Goal: Information Seeking & Learning: Learn about a topic

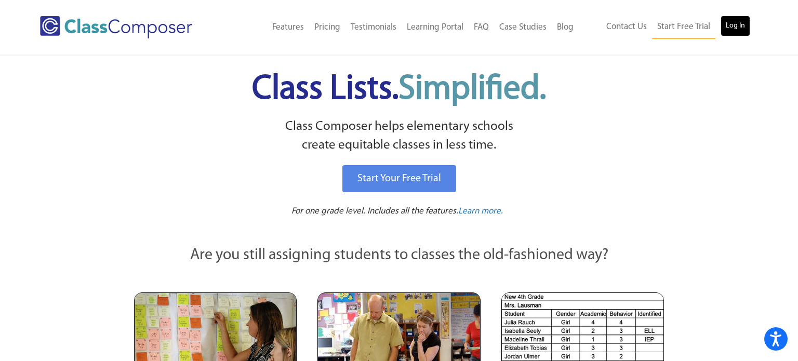
click at [735, 25] on link "Log In" at bounding box center [736, 26] width 30 height 21
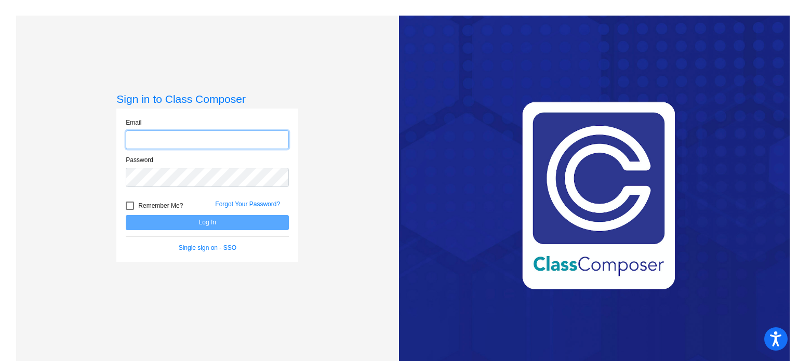
type input "[EMAIL_ADDRESS][DOMAIN_NAME]"
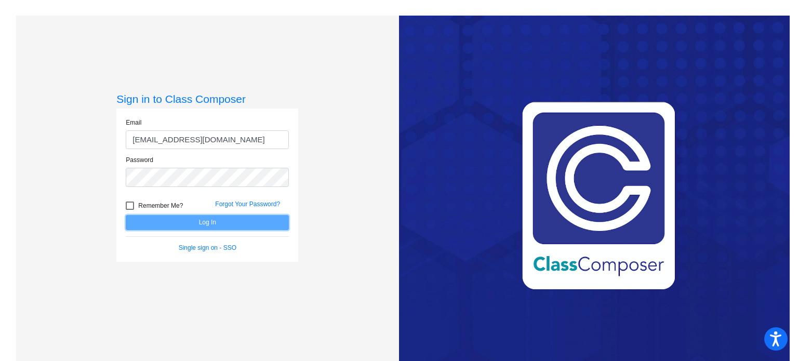
click at [226, 222] on button "Log In" at bounding box center [207, 222] width 163 height 15
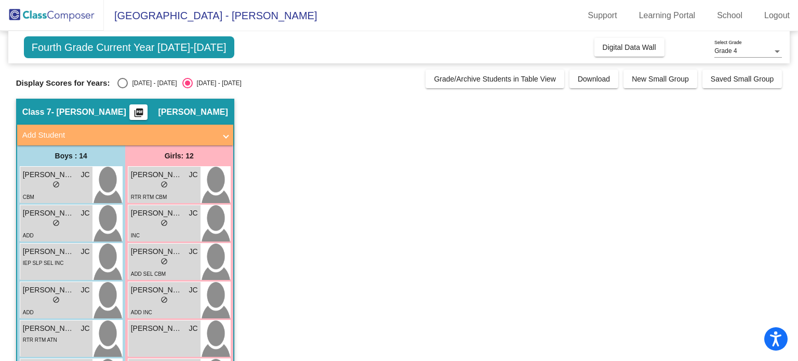
click at [226, 222] on img at bounding box center [216, 223] width 30 height 36
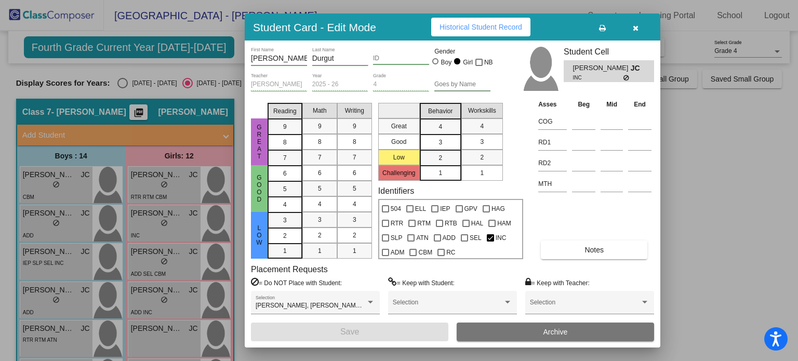
click at [633, 31] on span "button" at bounding box center [636, 27] width 6 height 8
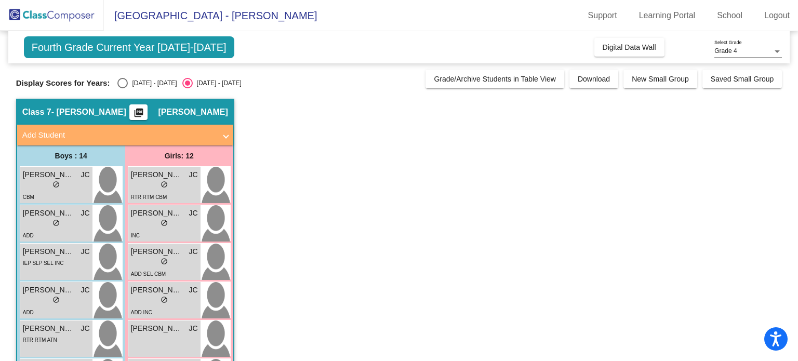
click at [128, 84] on div "2024 - 2025" at bounding box center [152, 82] width 49 height 9
click at [122, 88] on input "2024 - 2025" at bounding box center [122, 88] width 1 height 1
radio input "true"
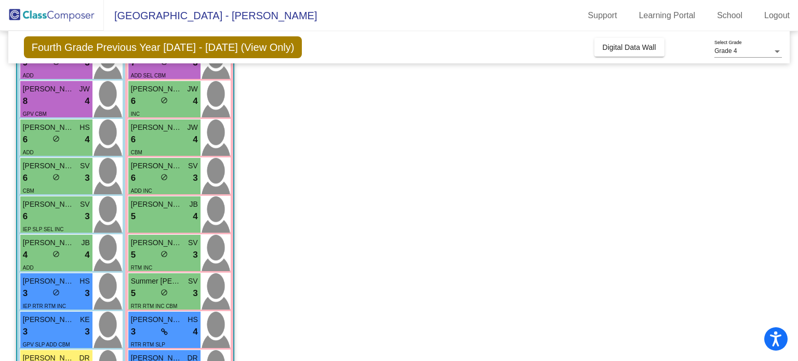
scroll to position [163, 0]
click at [151, 215] on div "5 lock do_not_disturb_alt 4" at bounding box center [164, 216] width 67 height 14
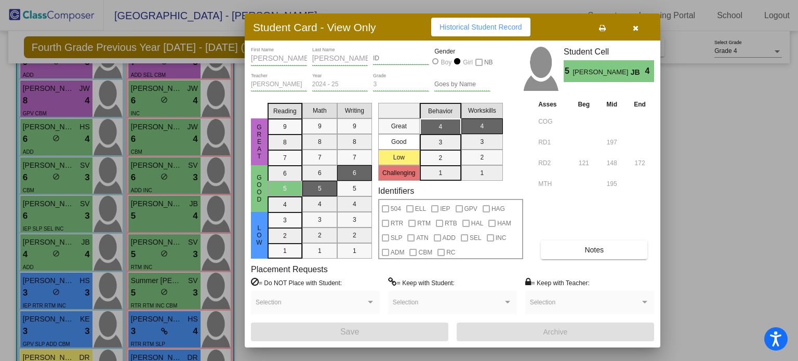
click at [633, 25] on icon "button" at bounding box center [636, 27] width 6 height 7
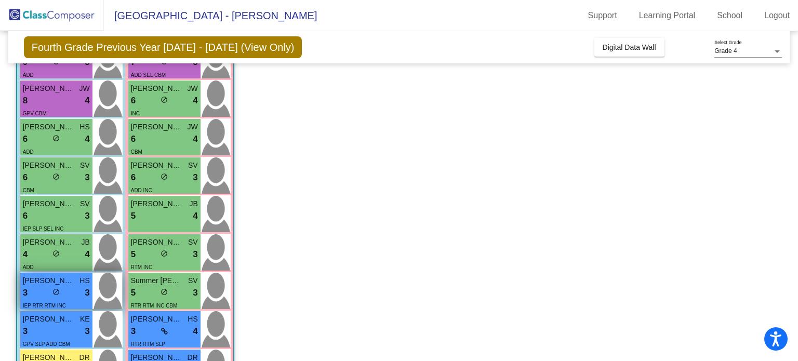
click at [42, 289] on div "3 lock do_not_disturb_alt 3" at bounding box center [56, 293] width 67 height 14
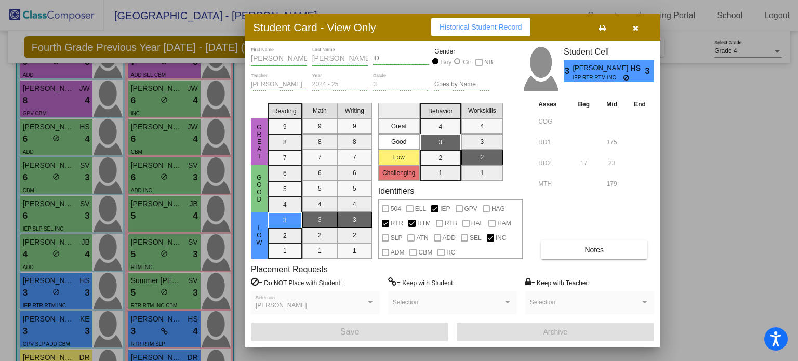
click at [636, 26] on icon "button" at bounding box center [636, 27] width 6 height 7
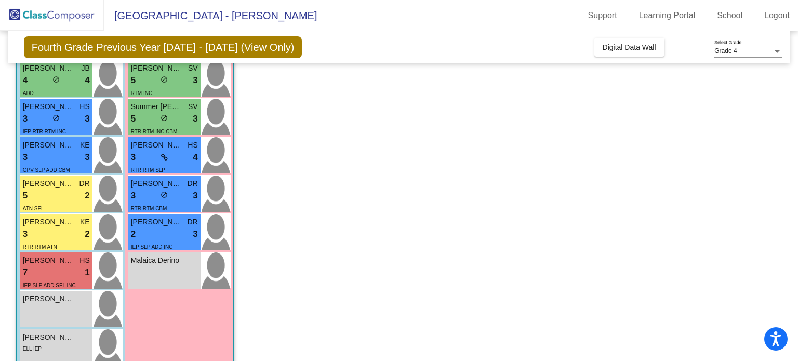
scroll to position [351, 0]
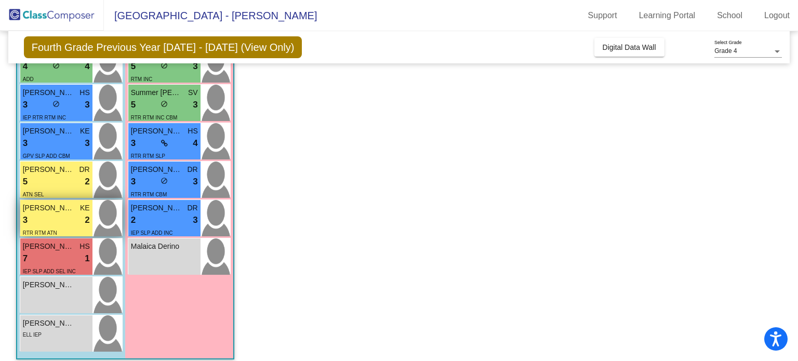
click at [58, 221] on div "3 lock do_not_disturb_alt 2" at bounding box center [56, 221] width 67 height 14
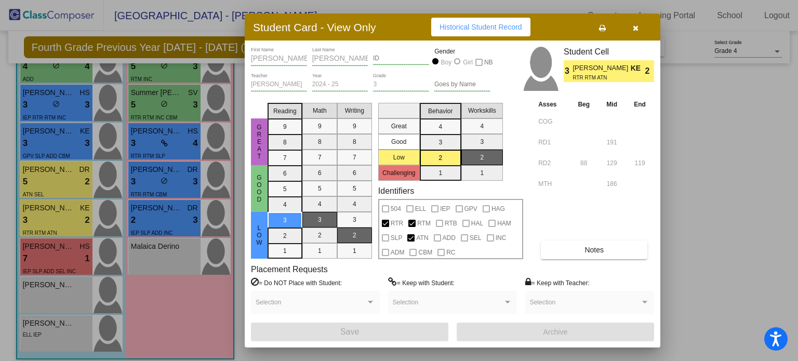
click at [598, 250] on span "Notes" at bounding box center [594, 250] width 19 height 8
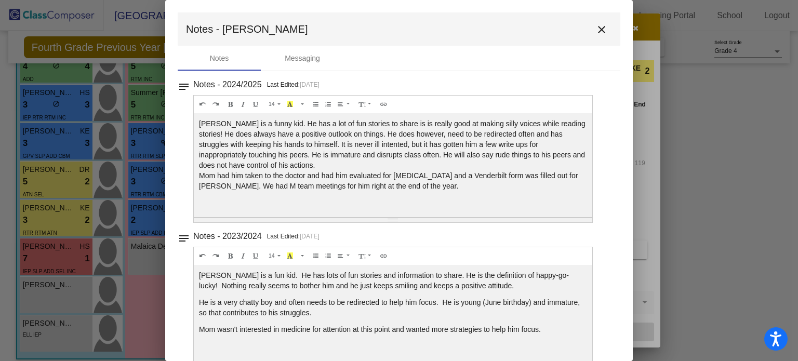
click at [596, 29] on mat-icon "close" at bounding box center [601, 29] width 12 height 12
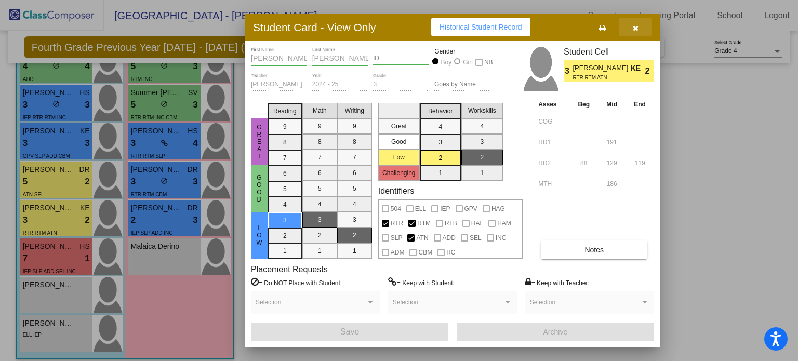
click at [636, 24] on icon "button" at bounding box center [636, 27] width 6 height 7
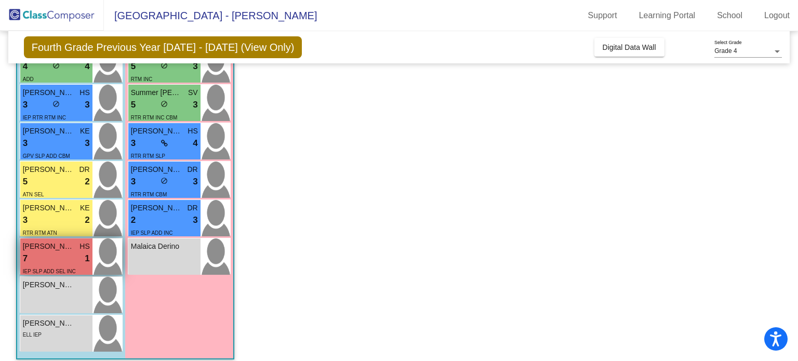
click at [43, 267] on div "IEP SLP ADD SEL INC" at bounding box center [49, 270] width 53 height 11
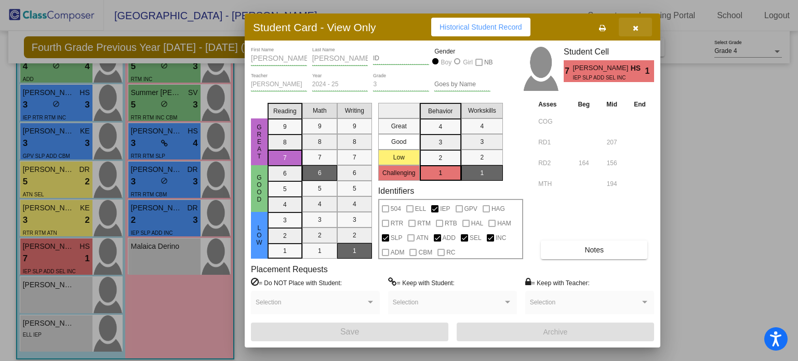
click at [636, 26] on icon "button" at bounding box center [636, 27] width 6 height 7
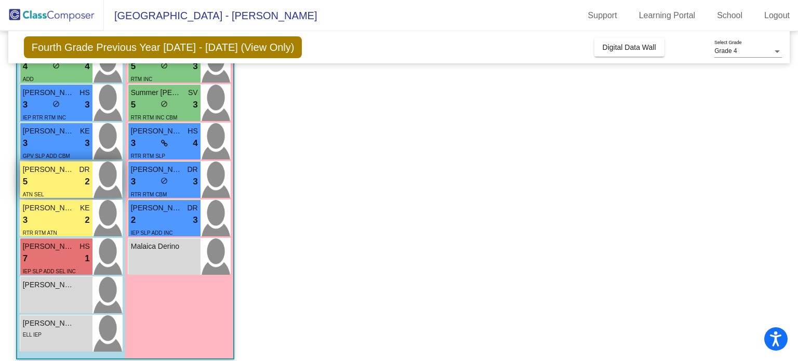
click at [33, 181] on div "5 lock do_not_disturb_alt 2" at bounding box center [56, 182] width 67 height 14
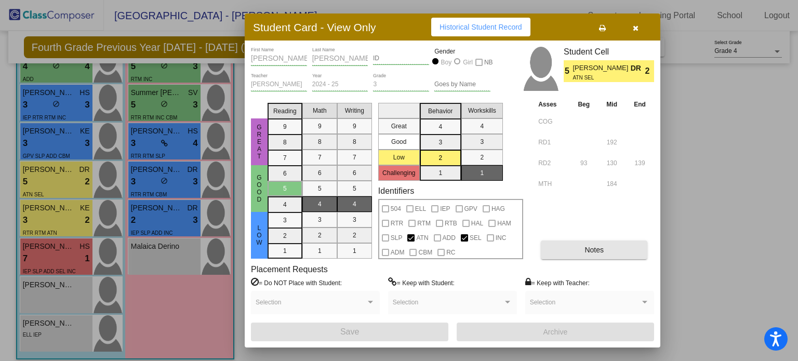
click at [579, 241] on button "Notes" at bounding box center [594, 250] width 107 height 19
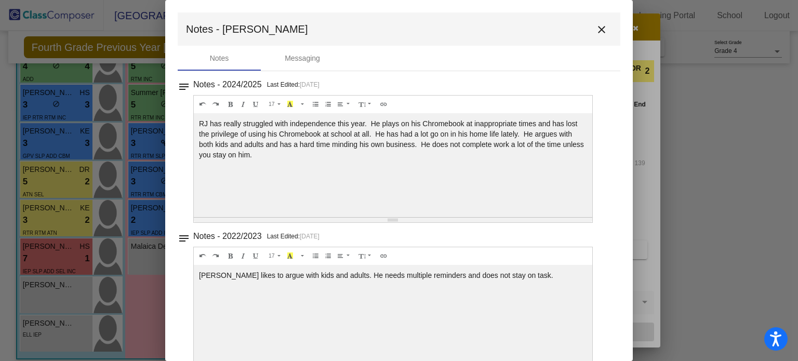
click at [600, 29] on mat-icon "close" at bounding box center [601, 29] width 12 height 12
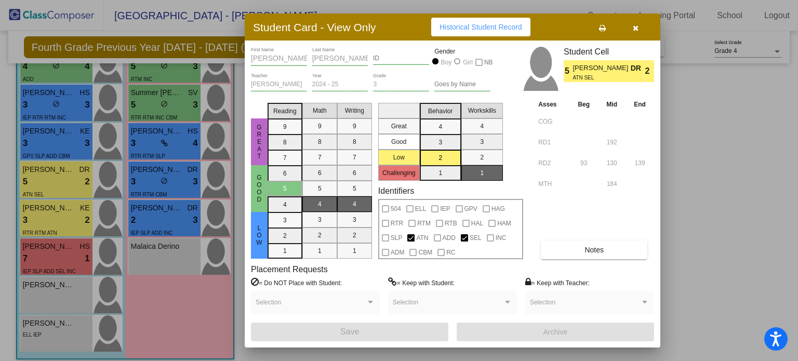
click at [635, 26] on icon "button" at bounding box center [636, 27] width 6 height 7
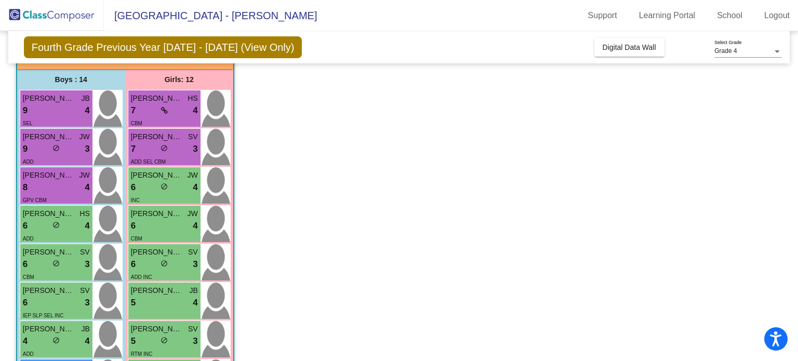
scroll to position [72, 0]
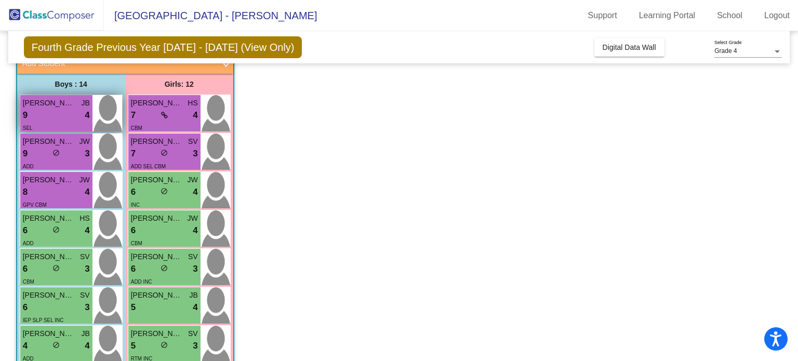
click at [63, 122] on div "SEL" at bounding box center [56, 127] width 67 height 11
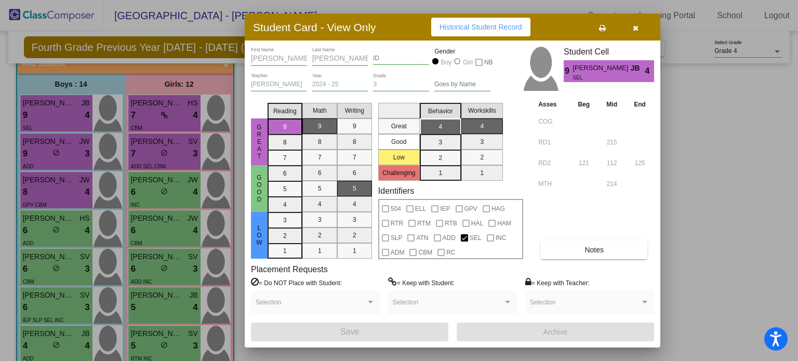
click at [634, 29] on icon "button" at bounding box center [636, 27] width 6 height 7
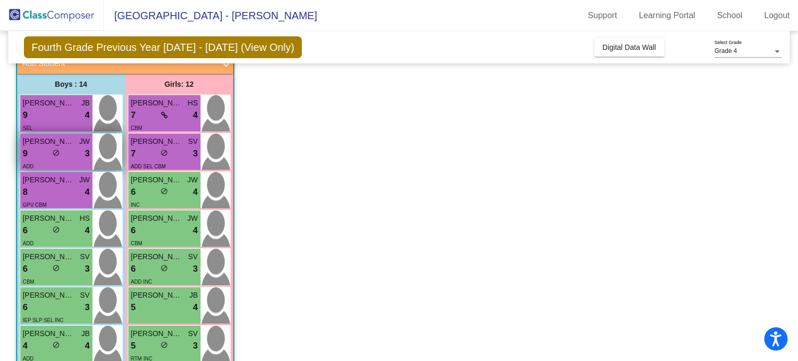
click at [58, 161] on div "ADD" at bounding box center [56, 166] width 67 height 11
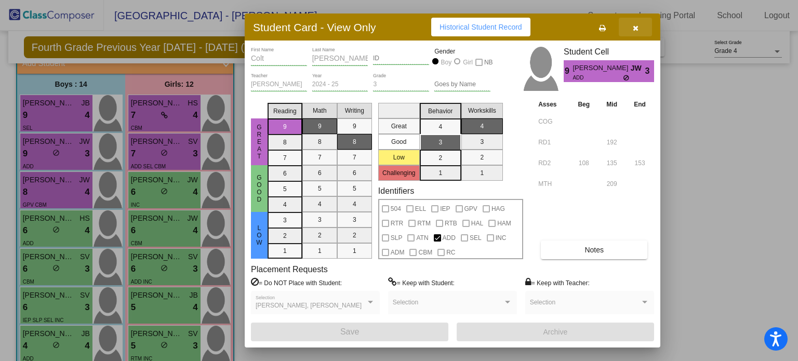
click at [633, 26] on icon "button" at bounding box center [636, 27] width 6 height 7
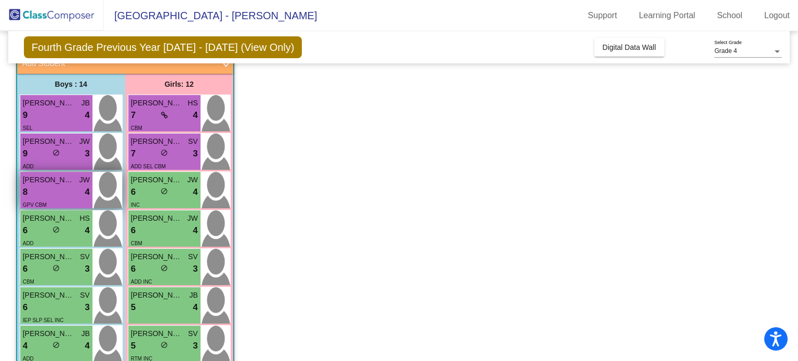
click at [63, 184] on span "Landon Scott" at bounding box center [49, 180] width 52 height 11
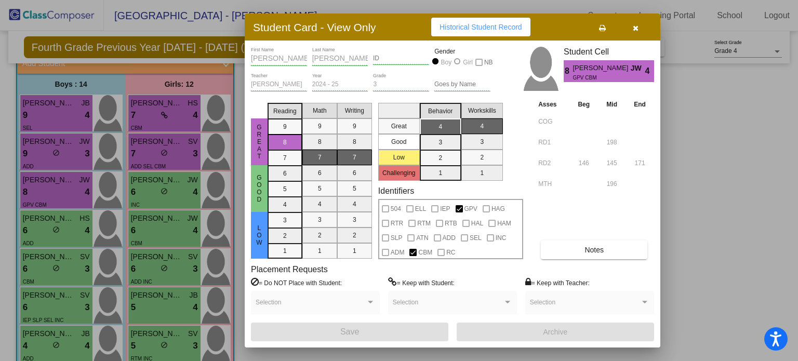
click at [633, 28] on icon "button" at bounding box center [636, 27] width 6 height 7
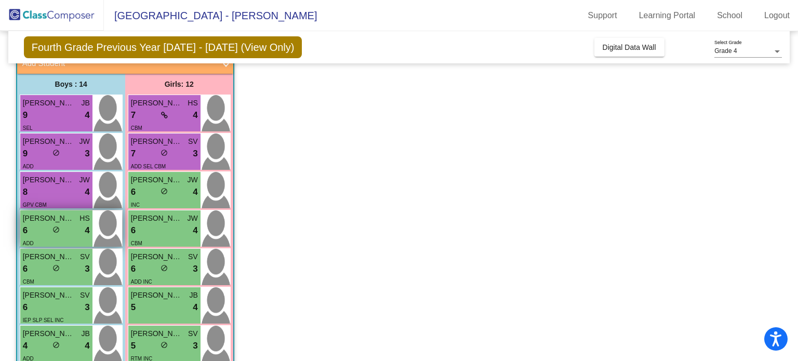
click at [40, 243] on div "ADD" at bounding box center [56, 242] width 67 height 11
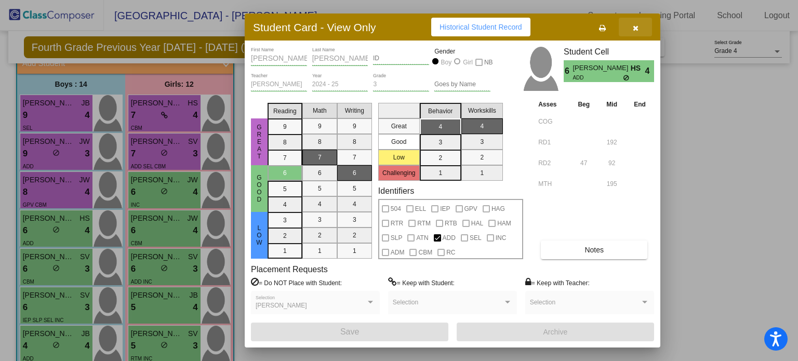
click at [634, 27] on icon "button" at bounding box center [636, 27] width 6 height 7
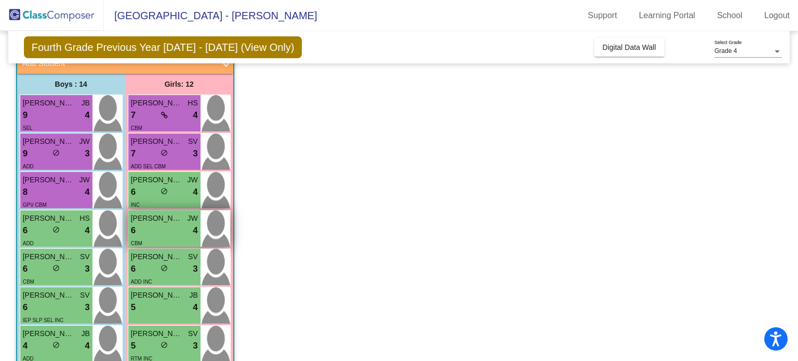
click at [166, 231] on div "6 lock do_not_disturb_alt 4" at bounding box center [164, 231] width 67 height 14
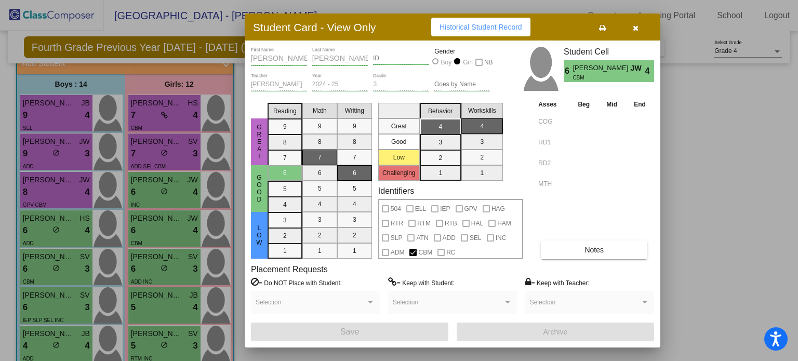
click at [587, 246] on span "Notes" at bounding box center [594, 250] width 19 height 8
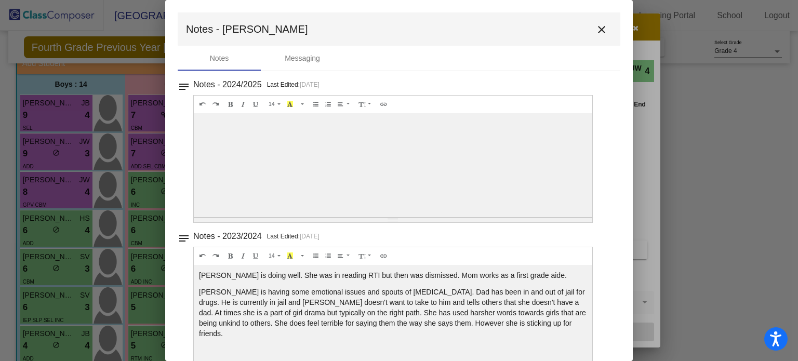
click at [596, 30] on mat-icon "close" at bounding box center [601, 29] width 12 height 12
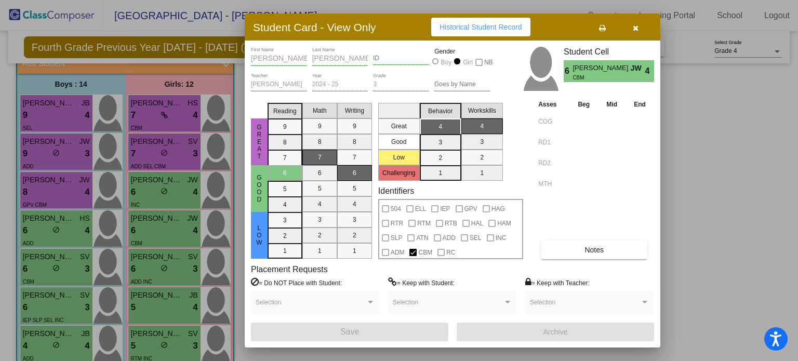
click at [637, 29] on icon "button" at bounding box center [636, 27] width 6 height 7
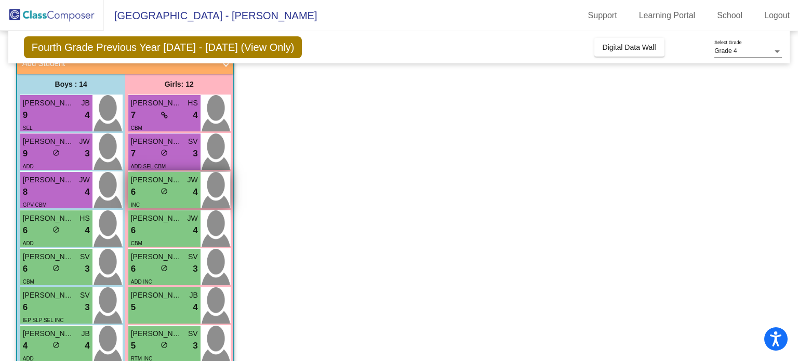
click at [156, 199] on div "INC" at bounding box center [164, 204] width 67 height 11
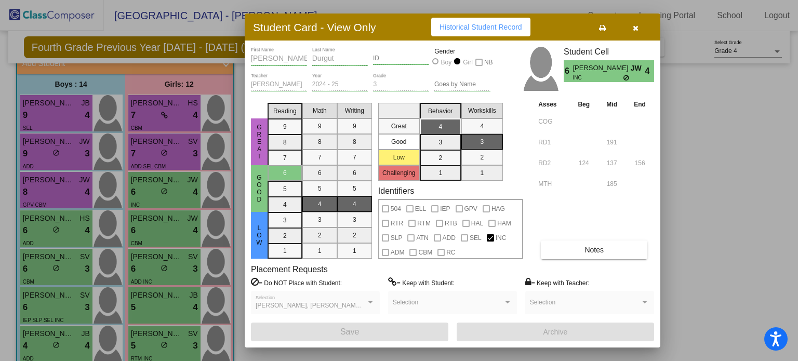
click at [630, 31] on button "button" at bounding box center [635, 27] width 33 height 19
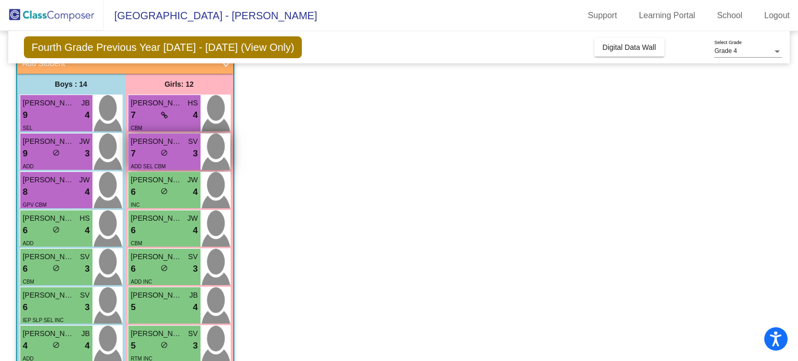
click at [184, 149] on div "7 lock do_not_disturb_alt 3" at bounding box center [164, 154] width 67 height 14
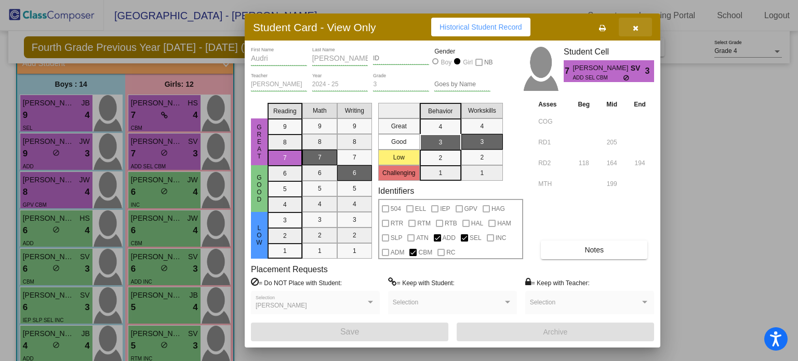
click at [636, 26] on icon "button" at bounding box center [636, 27] width 6 height 7
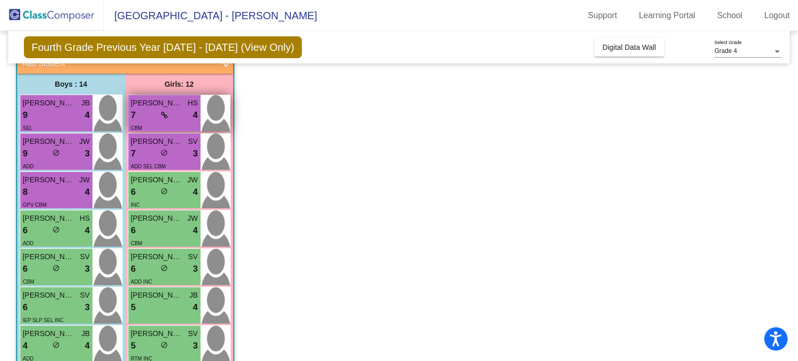
click at [161, 113] on icon at bounding box center [164, 115] width 7 height 7
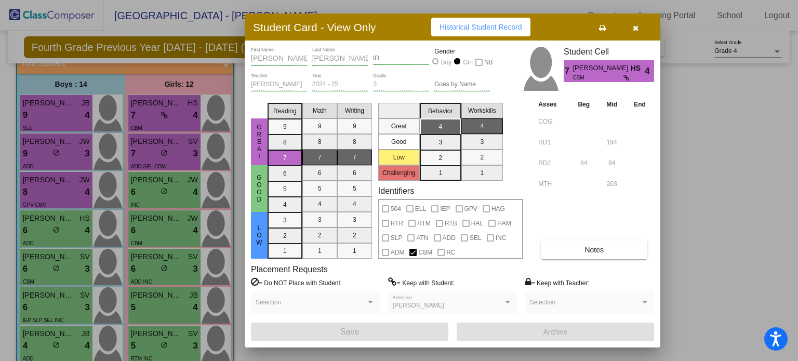
click at [638, 30] on button "button" at bounding box center [635, 27] width 33 height 19
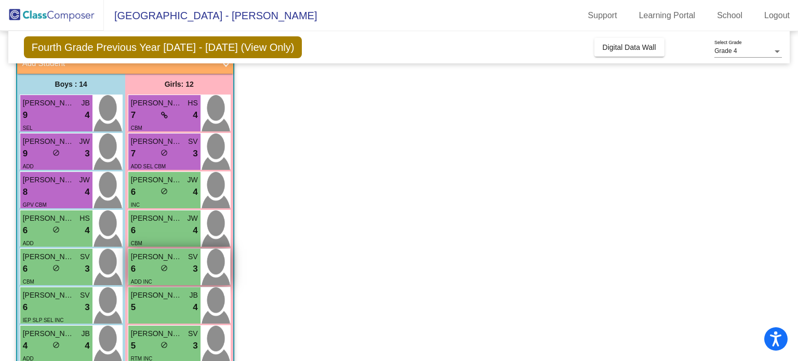
click at [169, 276] on div "ADD INC" at bounding box center [164, 281] width 67 height 11
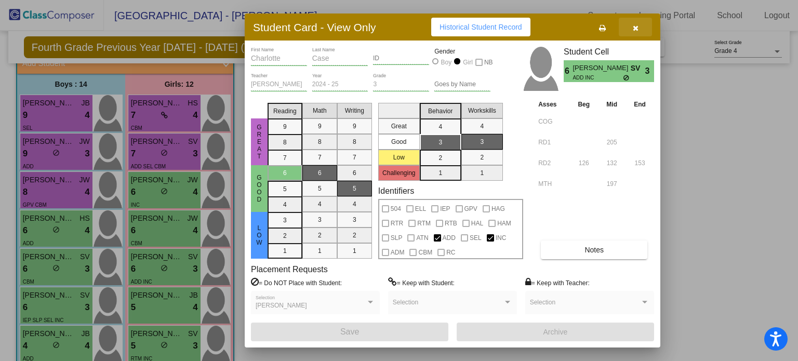
click at [636, 26] on icon "button" at bounding box center [636, 27] width 6 height 7
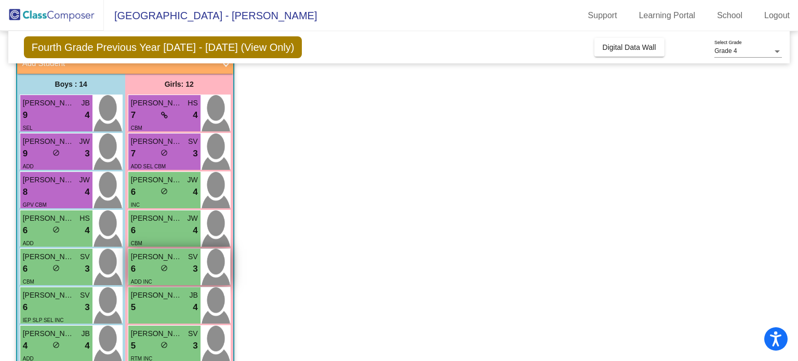
click at [151, 268] on div "6 lock do_not_disturb_alt 3" at bounding box center [164, 269] width 67 height 14
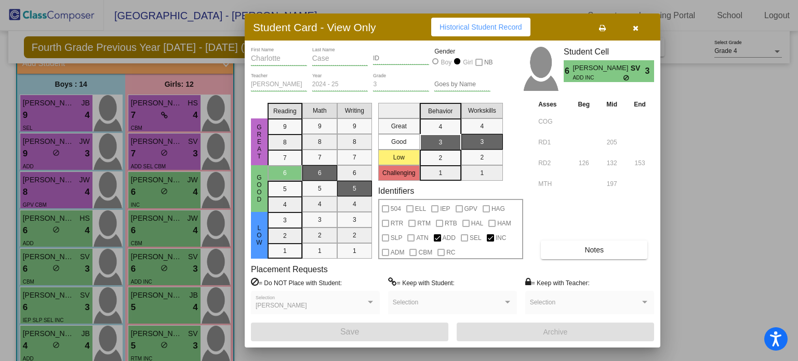
click at [589, 253] on span "Notes" at bounding box center [594, 250] width 19 height 8
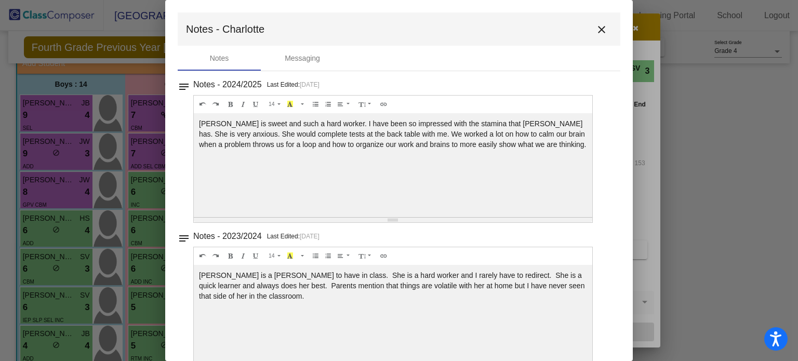
click at [598, 34] on mat-icon "close" at bounding box center [601, 29] width 12 height 12
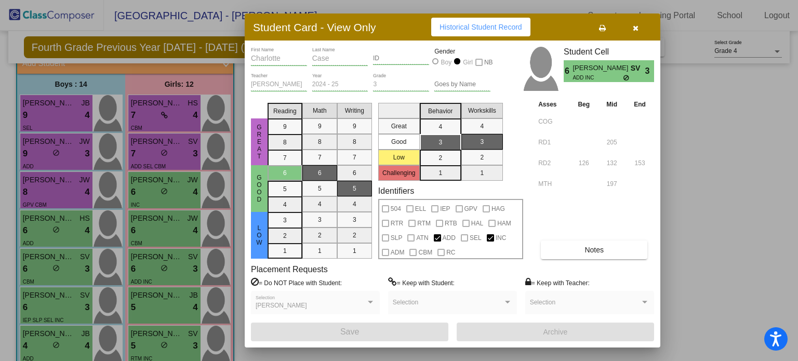
click at [635, 31] on span "button" at bounding box center [636, 27] width 6 height 8
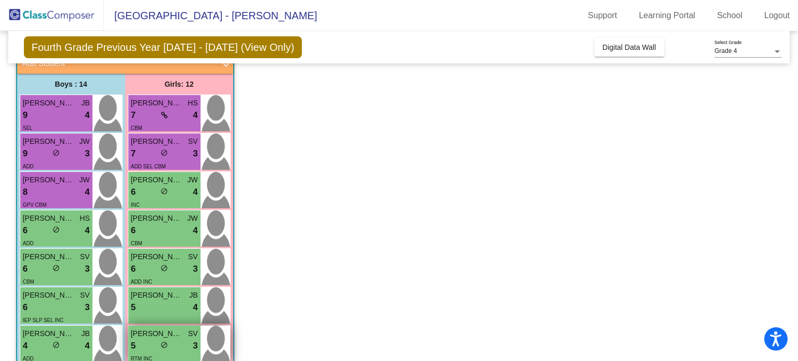
click at [148, 336] on span "Sophia Stinson" at bounding box center [157, 333] width 52 height 11
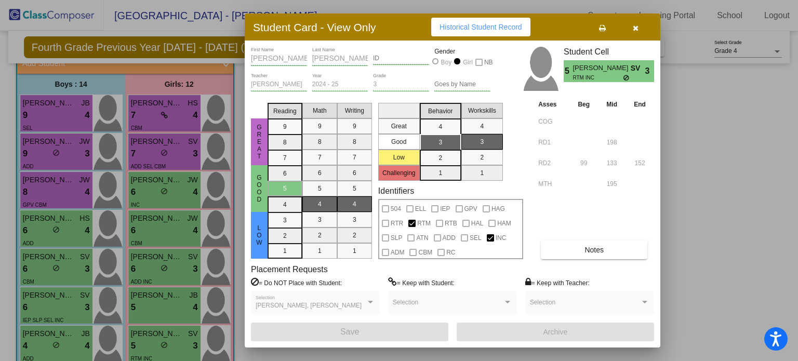
click at [636, 28] on icon "button" at bounding box center [636, 27] width 6 height 7
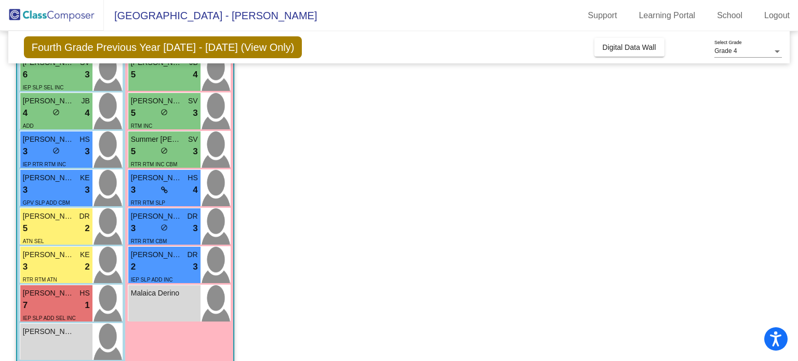
scroll to position [308, 0]
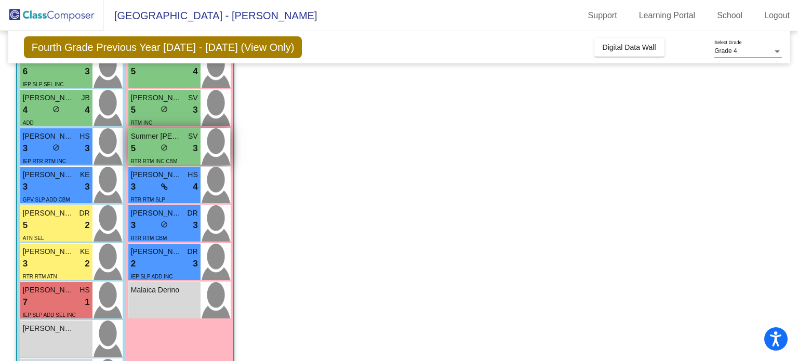
click at [176, 148] on div "5 lock do_not_disturb_alt 3" at bounding box center [164, 149] width 67 height 14
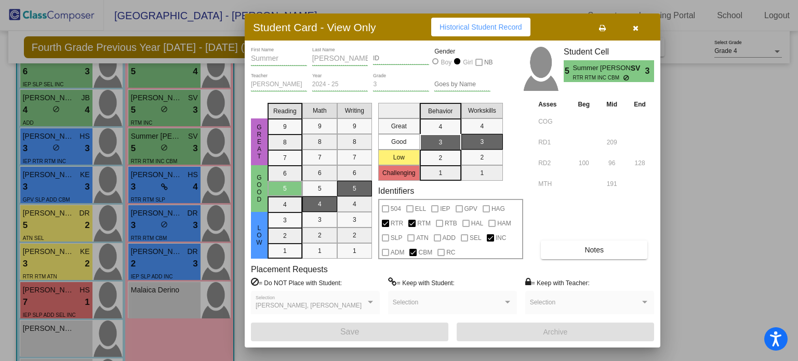
click at [633, 24] on icon "button" at bounding box center [636, 27] width 6 height 7
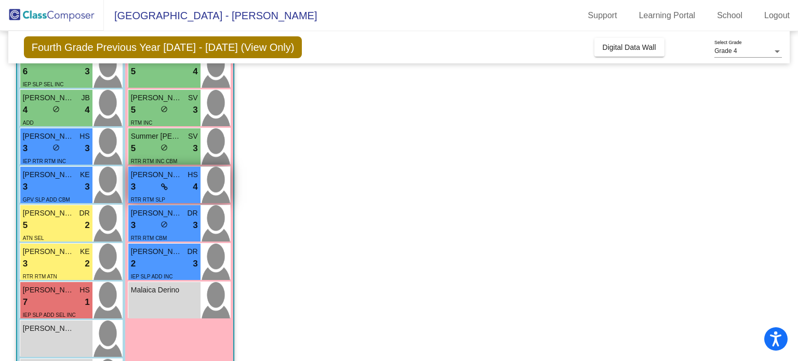
click at [174, 194] on div "RTR RTM SLP" at bounding box center [164, 199] width 67 height 11
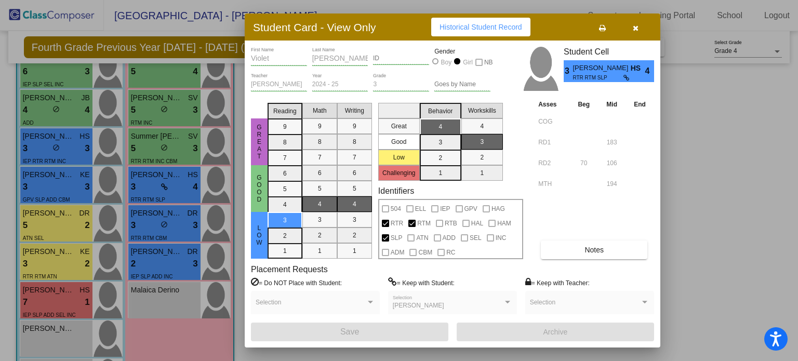
click at [635, 29] on icon "button" at bounding box center [636, 27] width 6 height 7
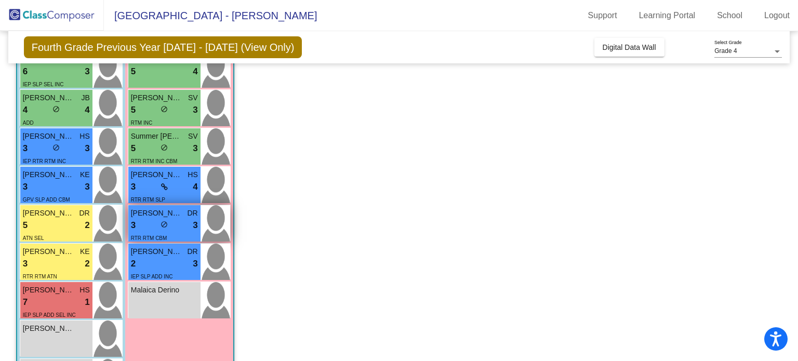
click at [179, 231] on div "3 lock do_not_disturb_alt 3" at bounding box center [164, 226] width 67 height 14
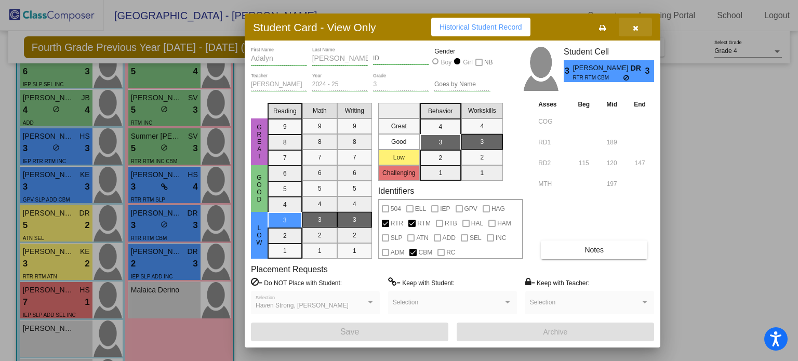
click at [637, 30] on icon "button" at bounding box center [636, 27] width 6 height 7
